Goal: Information Seeking & Learning: Learn about a topic

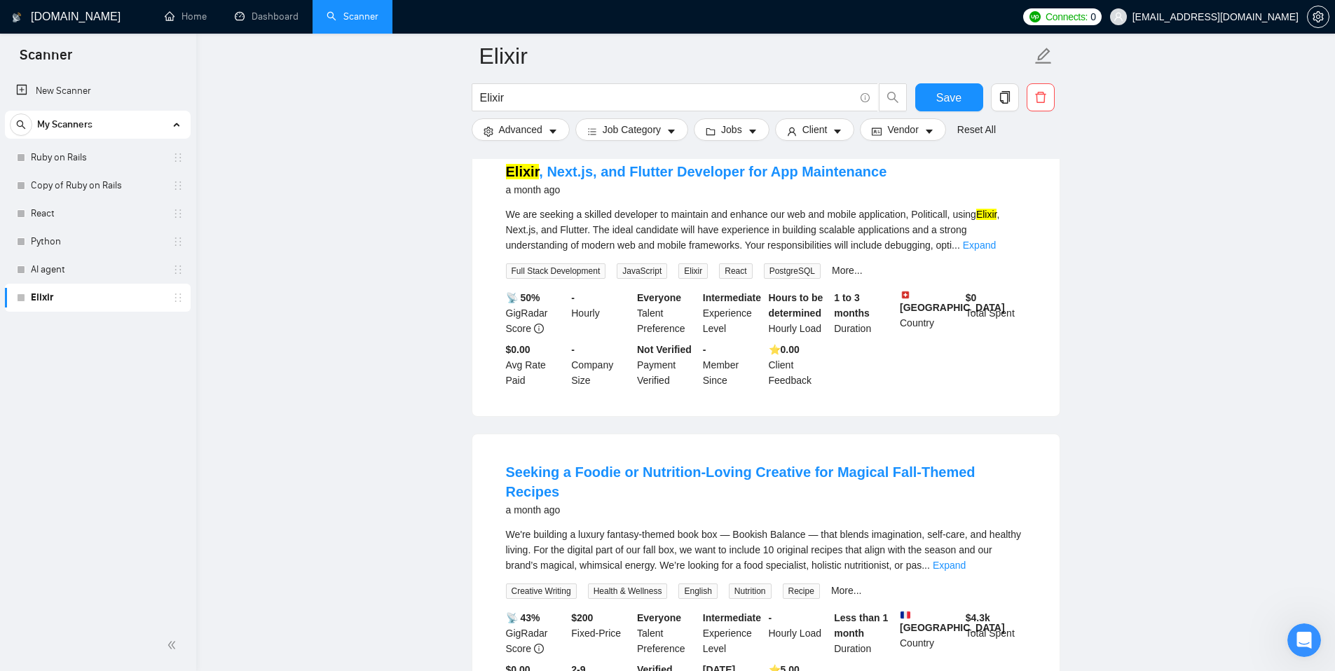
scroll to position [2282, 0]
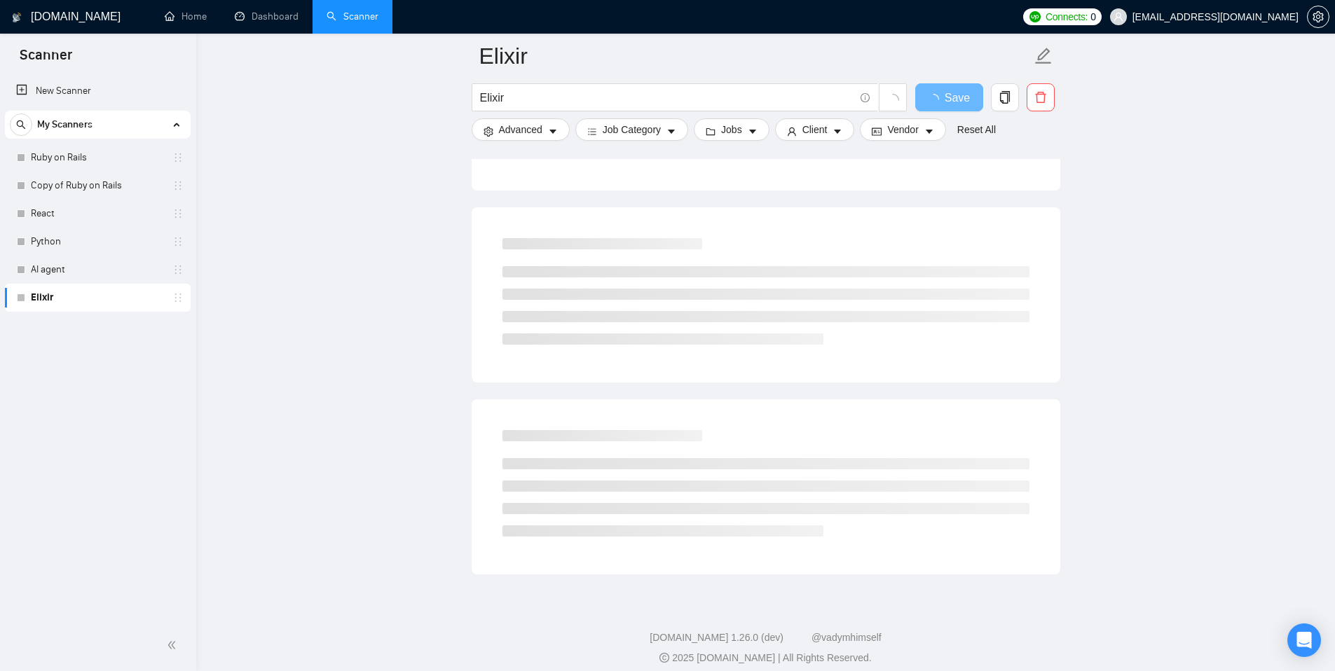
scroll to position [662, 0]
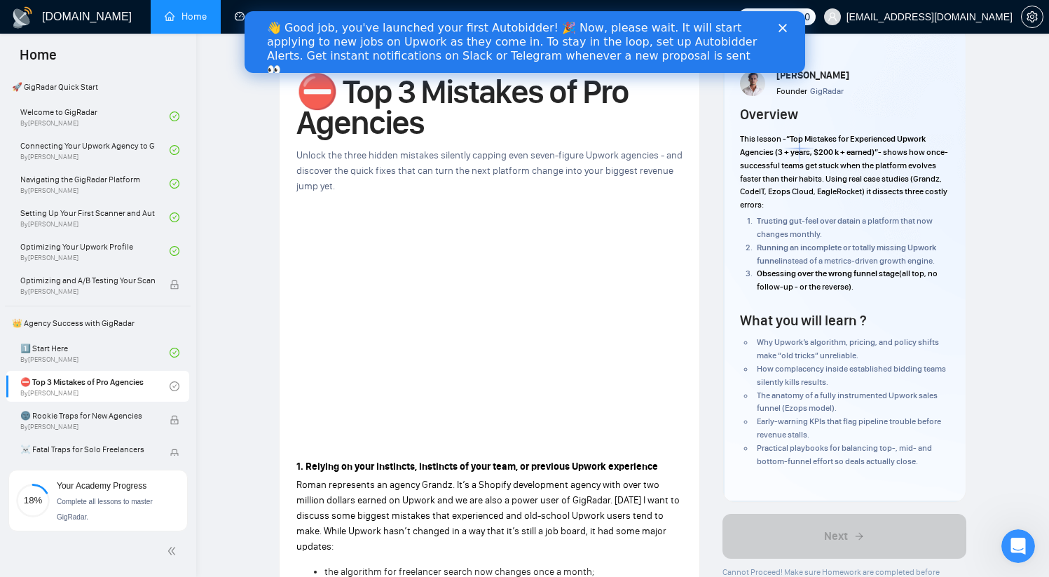
scroll to position [793, 0]
